Goal: Transaction & Acquisition: Purchase product/service

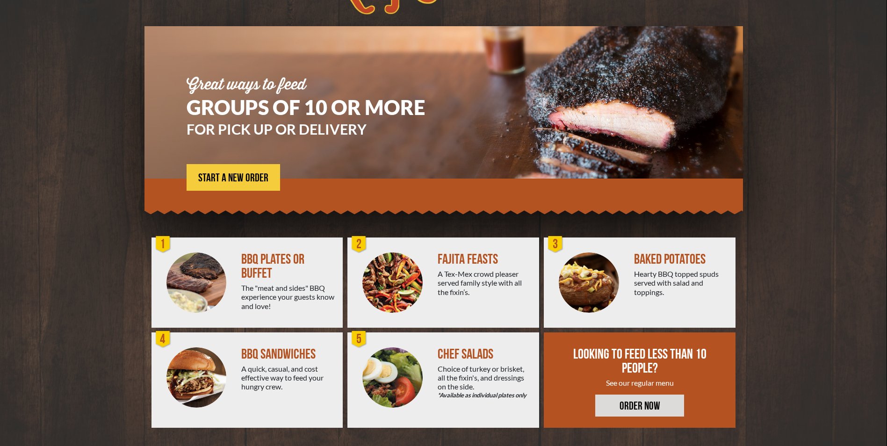
scroll to position [47, 0]
click at [285, 296] on div "The "meat and sides" BBQ experience your guests know and love!" at bounding box center [288, 296] width 94 height 27
click at [257, 263] on div "BBQ PLATES OR BUFFET" at bounding box center [288, 266] width 94 height 28
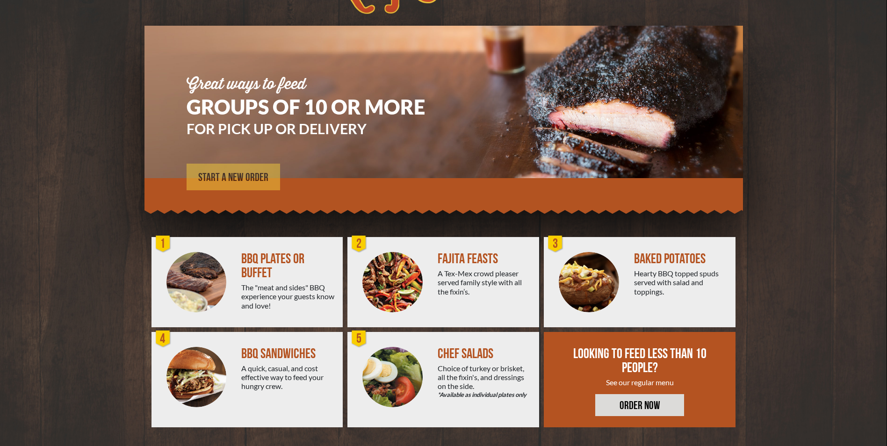
click at [224, 182] on span "START A NEW ORDER" at bounding box center [233, 177] width 70 height 11
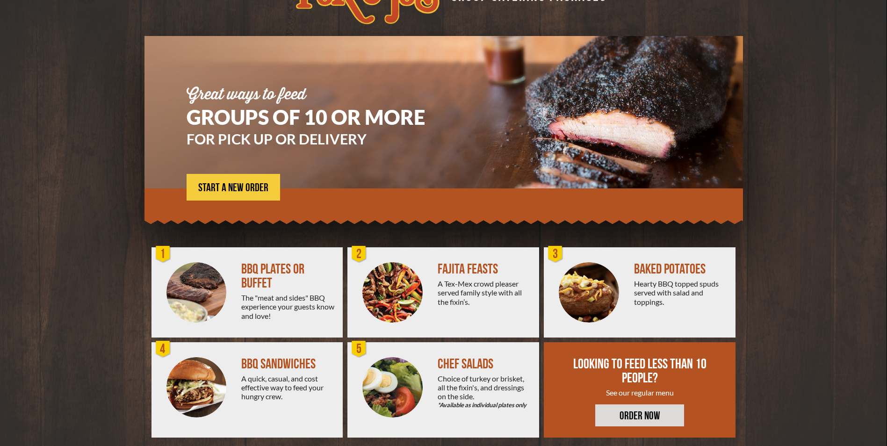
scroll to position [47, 0]
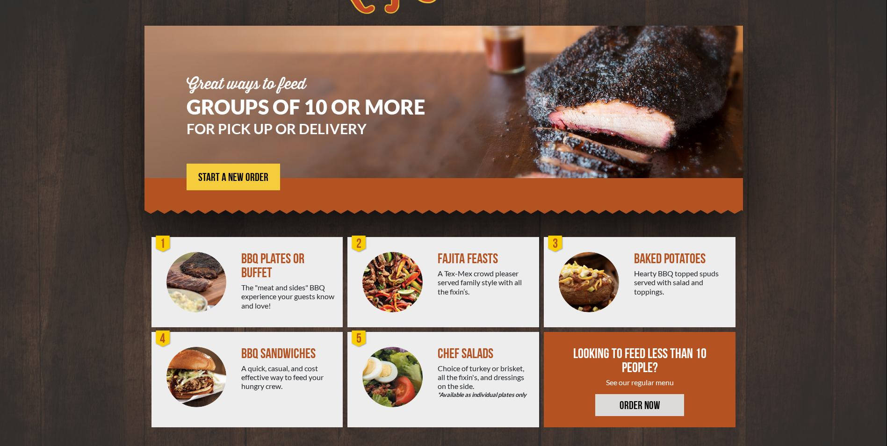
click at [286, 261] on div "BBQ PLATES OR BUFFET" at bounding box center [288, 266] width 94 height 28
click at [175, 251] on div at bounding box center [196, 282] width 90 height 90
click at [243, 174] on span "START A NEW ORDER" at bounding box center [233, 177] width 70 height 11
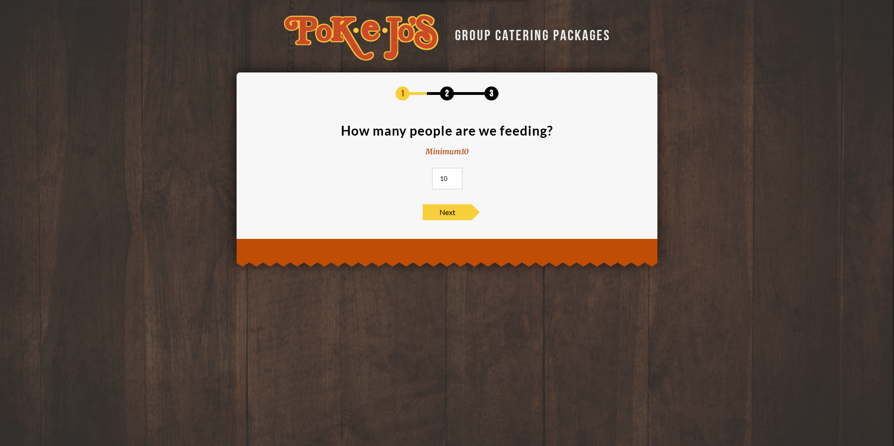
drag, startPoint x: 450, startPoint y: 181, endPoint x: 439, endPoint y: 179, distance: 11.0
click at [439, 179] on input "10" at bounding box center [447, 178] width 30 height 21
click at [454, 177] on input "11" at bounding box center [447, 178] width 30 height 21
click at [454, 177] on input "12" at bounding box center [447, 178] width 30 height 21
click at [454, 177] on input "13" at bounding box center [447, 178] width 30 height 21
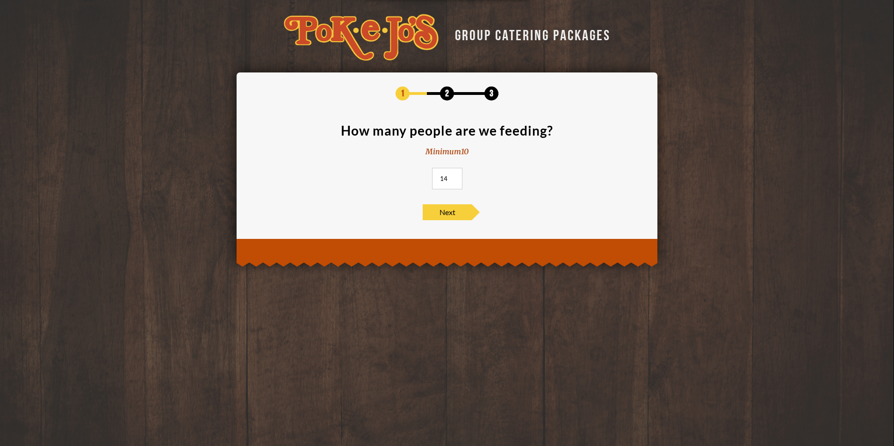
click at [454, 177] on input "14" at bounding box center [447, 178] width 30 height 21
click at [454, 177] on input "15" at bounding box center [447, 178] width 30 height 21
click at [454, 177] on input "16" at bounding box center [447, 178] width 30 height 21
click at [454, 177] on input "17" at bounding box center [447, 178] width 30 height 21
click at [454, 177] on input "18" at bounding box center [447, 178] width 30 height 21
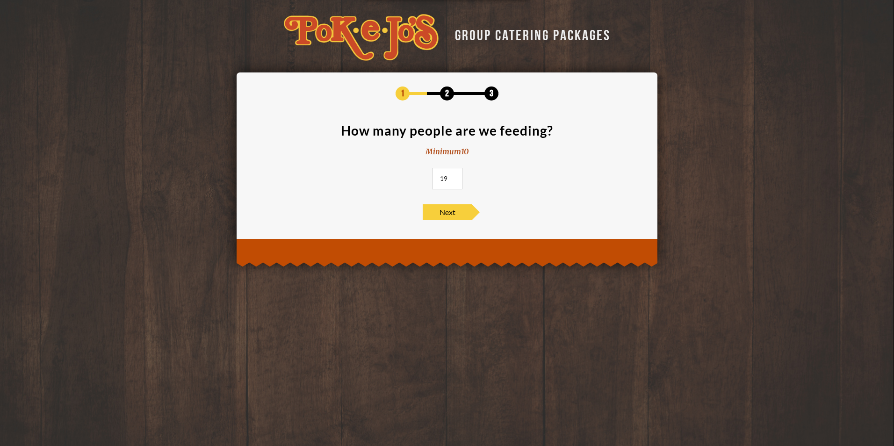
click at [454, 177] on input "19" at bounding box center [447, 178] width 30 height 21
click at [454, 177] on input "20" at bounding box center [447, 178] width 30 height 21
click at [454, 177] on input "21" at bounding box center [447, 178] width 30 height 21
click at [454, 177] on input "22" at bounding box center [447, 178] width 30 height 21
click at [454, 177] on input "23" at bounding box center [447, 178] width 30 height 21
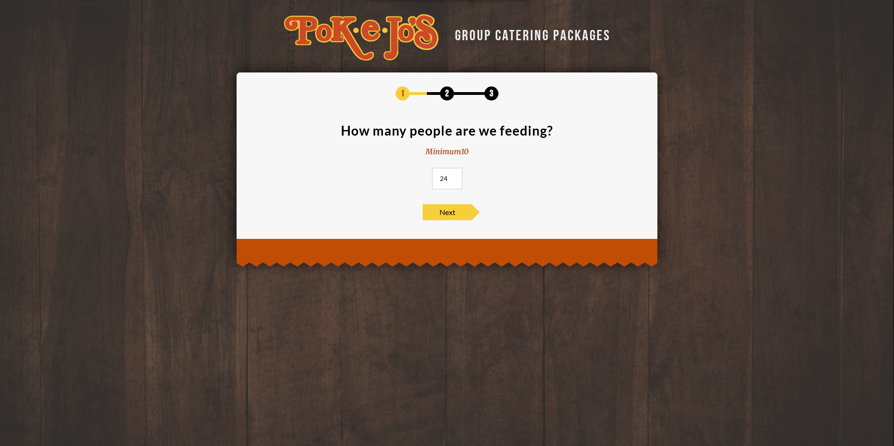
click at [454, 177] on input "24" at bounding box center [447, 178] width 30 height 21
click at [454, 177] on input "25" at bounding box center [447, 178] width 30 height 21
type input "26"
click at [454, 177] on input "26" at bounding box center [447, 178] width 30 height 21
click at [445, 217] on span "Next" at bounding box center [447, 212] width 49 height 16
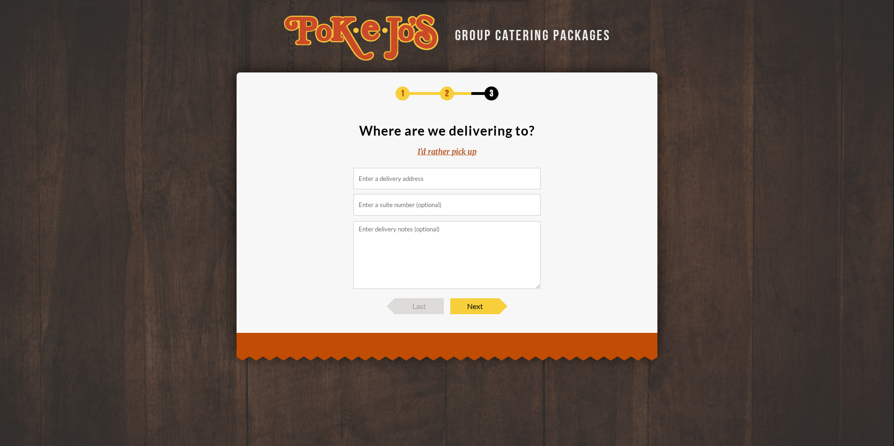
click at [436, 153] on div "I'd rather pick up" at bounding box center [446, 151] width 59 height 11
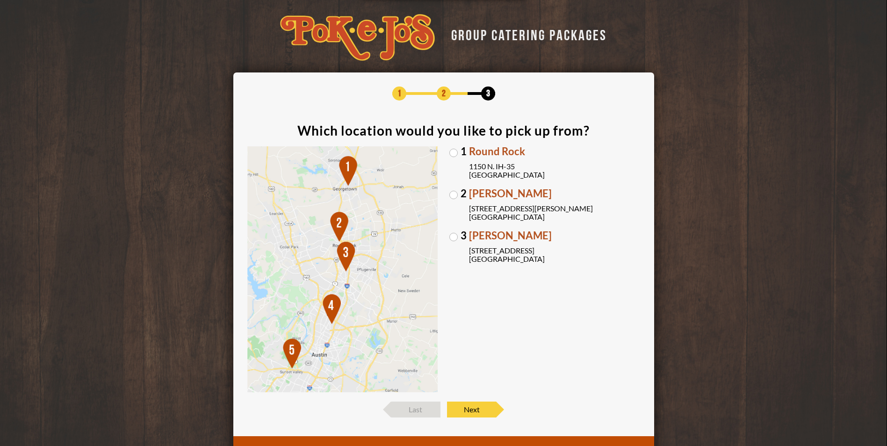
click at [455, 194] on label "[GEOGRAPHIC_DATA][PERSON_NAME] [STREET_ADDRESS][PERSON_NAME]" at bounding box center [544, 204] width 191 height 33
click at [0, 0] on input "[GEOGRAPHIC_DATA][PERSON_NAME] [STREET_ADDRESS][PERSON_NAME]" at bounding box center [0, 0] width 0 height 0
click at [477, 414] on span "Next" at bounding box center [471, 409] width 49 height 16
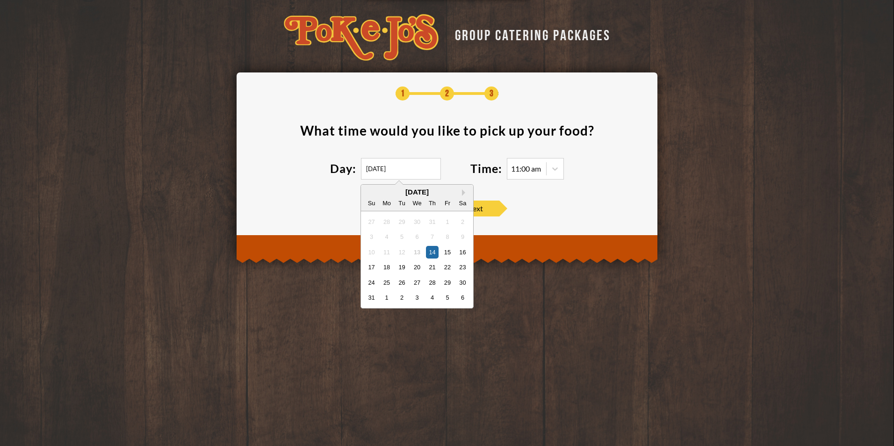
click at [386, 169] on input "[DATE]" at bounding box center [401, 168] width 80 height 21
click at [464, 192] on button "Next Month" at bounding box center [465, 192] width 7 height 7
click at [419, 236] on div "10" at bounding box center [416, 236] width 13 height 13
type input "[DATE]"
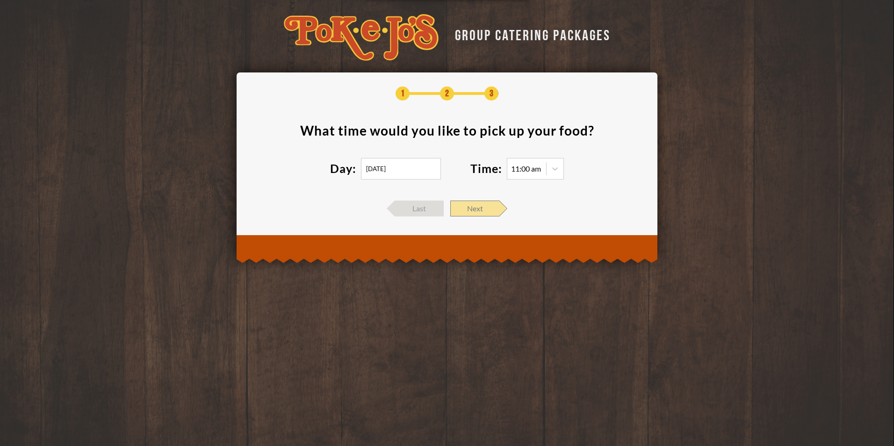
click at [471, 212] on span "Next" at bounding box center [474, 209] width 49 height 16
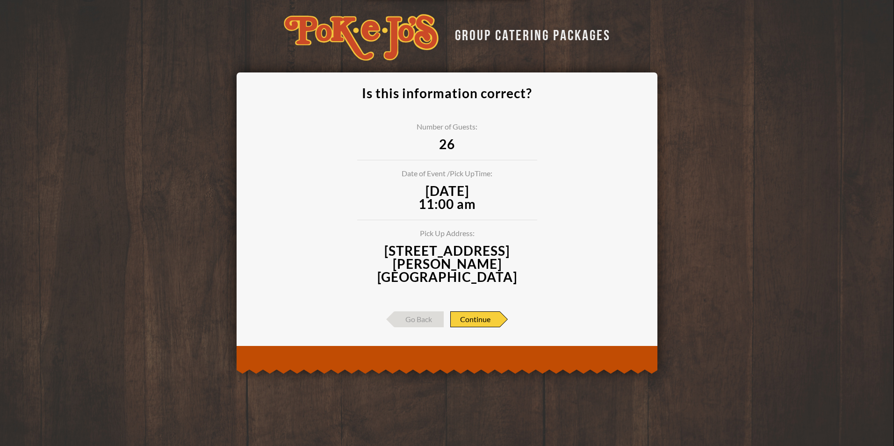
click at [475, 311] on span "Continue" at bounding box center [475, 319] width 50 height 16
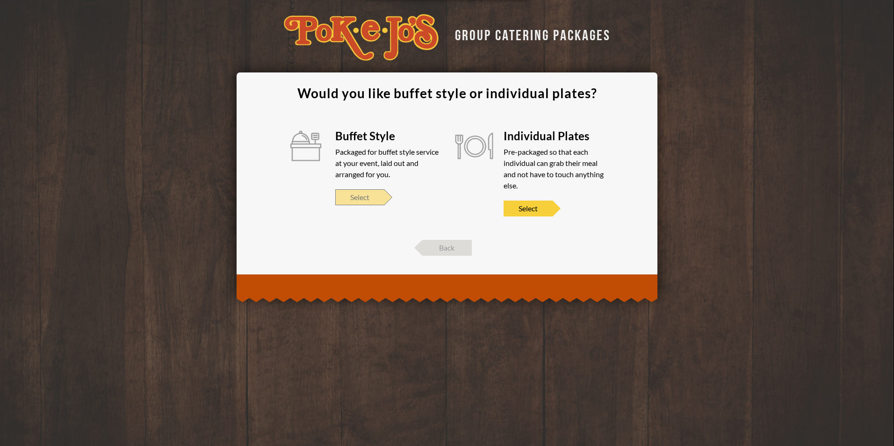
click at [370, 197] on span "Select" at bounding box center [359, 197] width 49 height 16
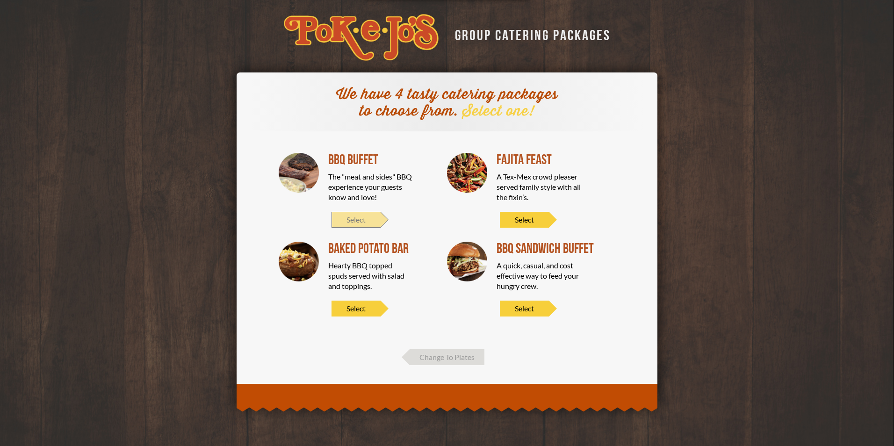
click at [370, 223] on span "Select" at bounding box center [355, 220] width 49 height 16
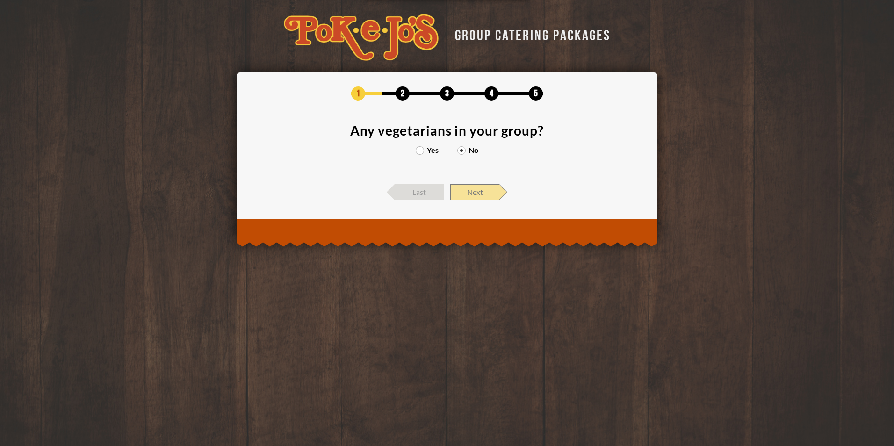
click at [477, 192] on span "Next" at bounding box center [474, 192] width 49 height 16
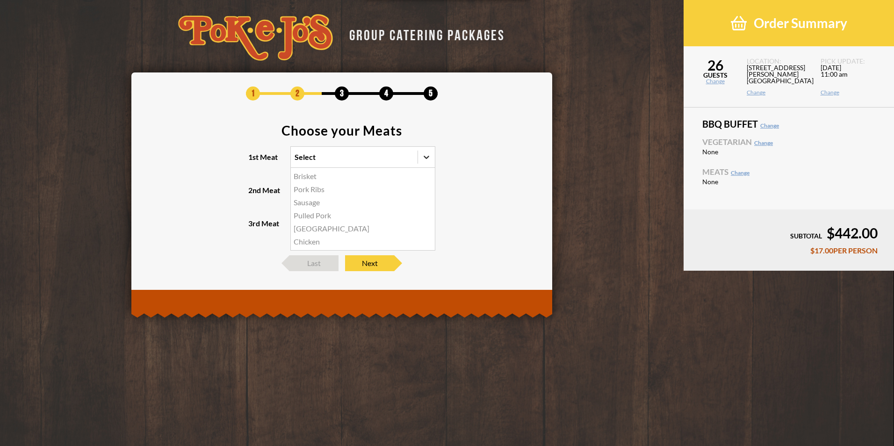
click at [418, 158] on div at bounding box center [426, 157] width 17 height 17
click at [254, 161] on input "1st Meat option Brisket focused, 1 of 6. 6 results available. Use Up and Down t…" at bounding box center [254, 161] width 0 height 0
click at [305, 175] on div "Brisket" at bounding box center [363, 176] width 144 height 13
click at [254, 161] on input "1st Meat option Brisket focused, 1 of 6. 6 results available. Use Up and Down t…" at bounding box center [254, 161] width 0 height 0
click at [428, 188] on icon at bounding box center [426, 190] width 9 height 9
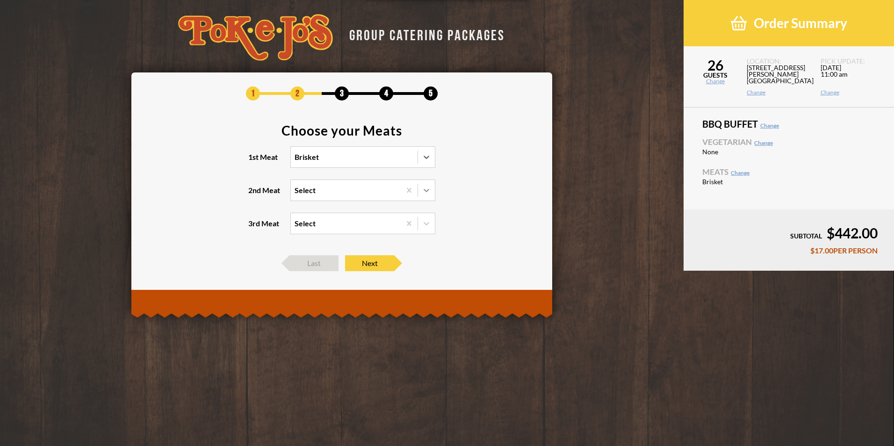
click at [254, 194] on input "2nd Meat Select" at bounding box center [254, 194] width 0 height 0
click at [314, 225] on div "Sausage" at bounding box center [363, 222] width 144 height 13
click at [254, 194] on input "2nd Meat option Sausage focused, 2 of 5. 5 results available. Use Up and Down t…" at bounding box center [254, 194] width 0 height 0
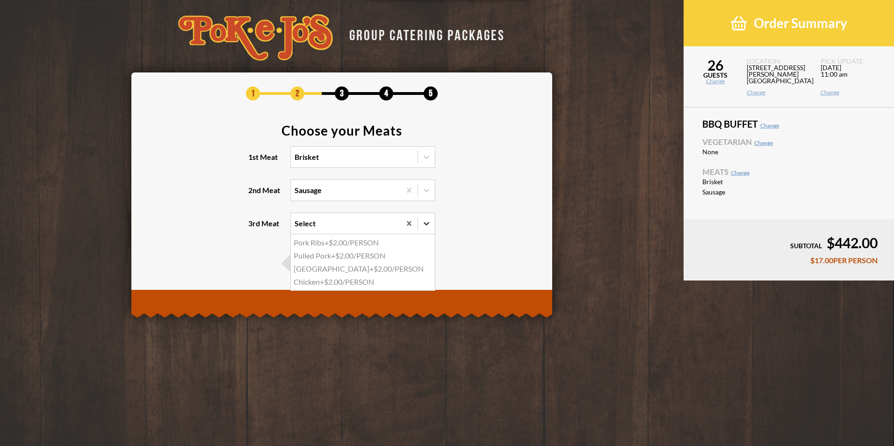
click at [427, 224] on icon at bounding box center [426, 223] width 6 height 3
click at [254, 228] on input "3rd Meat option Pork Ribs focused, 1 of 4. 4 results available. Use Up and Down…" at bounding box center [254, 228] width 0 height 0
click at [427, 224] on icon at bounding box center [426, 223] width 6 height 3
click at [254, 228] on input "3rd Meat option Pork Ribs focused, 1 of 4. 4 results available. Use Up and Down…" at bounding box center [254, 228] width 0 height 0
click at [371, 264] on span "Next" at bounding box center [369, 263] width 49 height 16
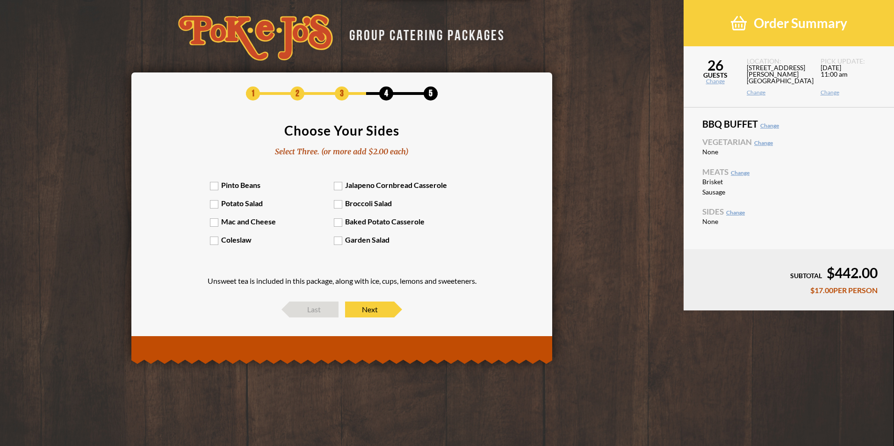
click at [213, 203] on label "Potato Salad" at bounding box center [272, 203] width 124 height 9
click at [0, 0] on input "Potato Salad" at bounding box center [0, 0] width 0 height 0
click at [213, 203] on label "Potato Salad" at bounding box center [272, 203] width 124 height 9
click at [0, 0] on input "Potato Salad" at bounding box center [0, 0] width 0 height 0
click at [214, 224] on label "Mac and Cheese" at bounding box center [272, 221] width 124 height 9
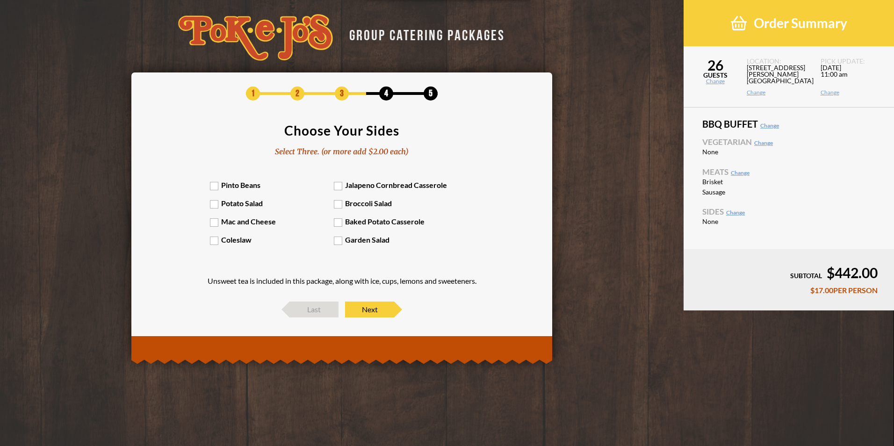
click at [0, 0] on input "Mac and Cheese" at bounding box center [0, 0] width 0 height 0
click at [215, 184] on label "Pinto Beans" at bounding box center [272, 184] width 124 height 9
click at [0, 0] on input "Pinto Beans" at bounding box center [0, 0] width 0 height 0
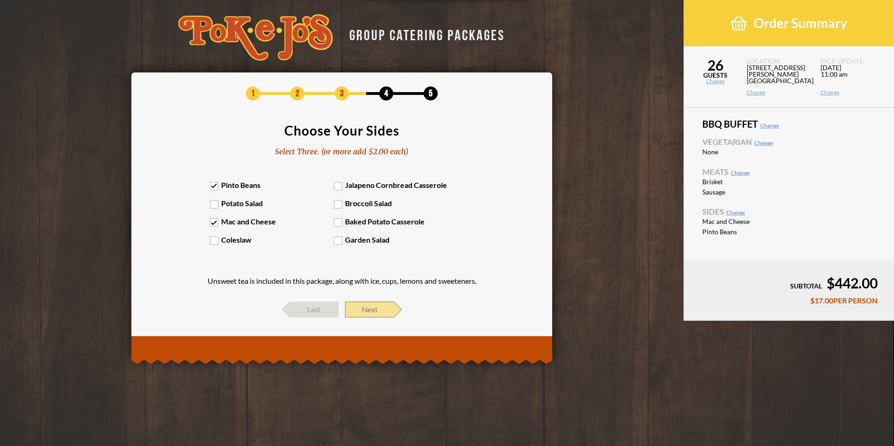
click at [365, 311] on span "Next" at bounding box center [369, 309] width 49 height 16
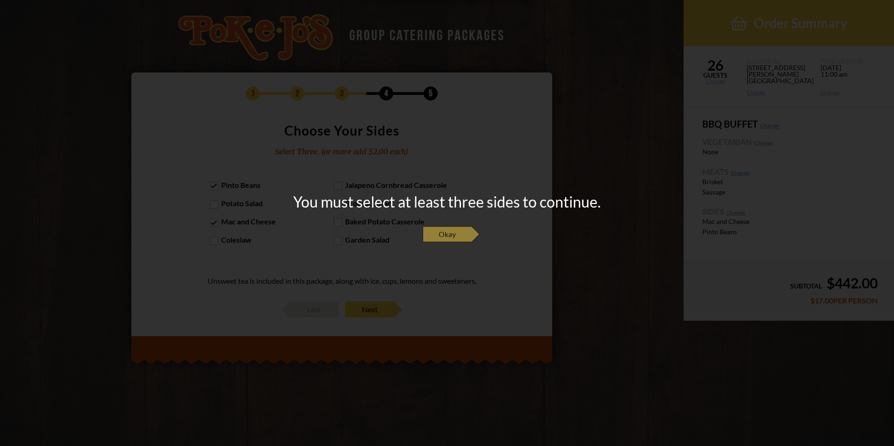
click at [449, 236] on span "Okay" at bounding box center [447, 234] width 49 height 16
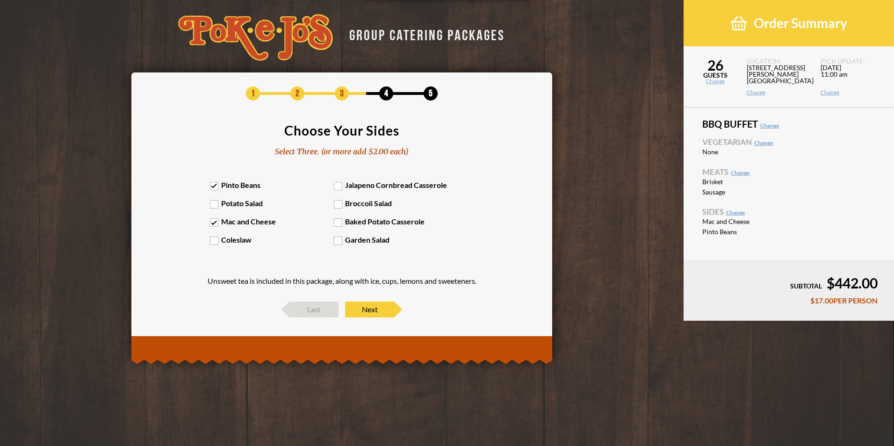
click at [337, 186] on label "Jalapeno Cornbread Casserole" at bounding box center [396, 184] width 124 height 9
click at [0, 0] on input "Jalapeno Cornbread Casserole" at bounding box center [0, 0] width 0 height 0
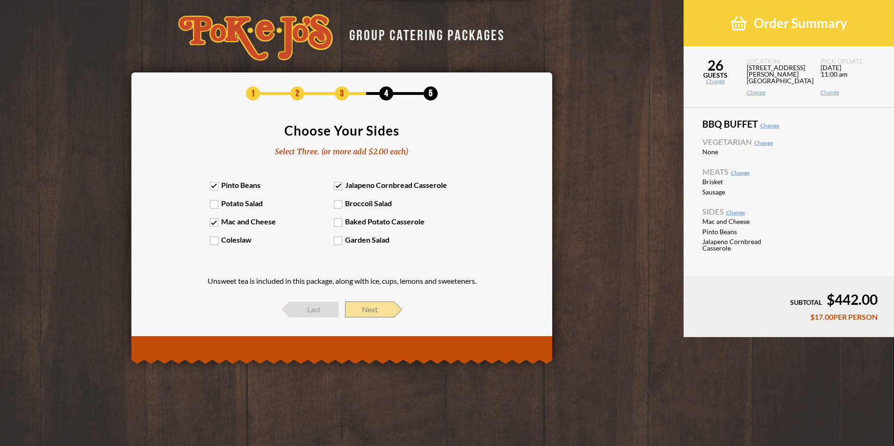
click at [387, 308] on span "Next" at bounding box center [369, 309] width 49 height 16
